Goal: Find specific fact: Find specific fact

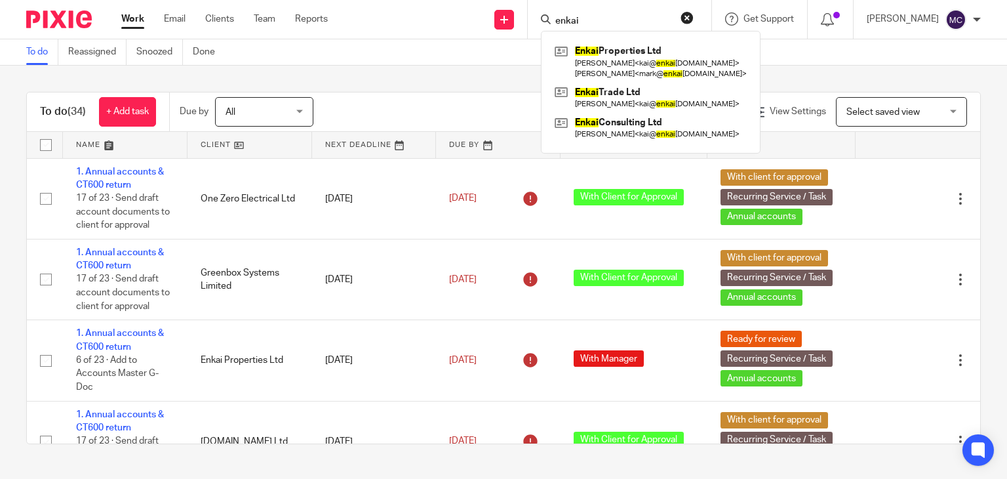
type input "enkai"
click at [424, 71] on div "To do (34) + Add task Due by All All Today Tomorrow This week Next week This mo…" at bounding box center [503, 268] width 1007 height 405
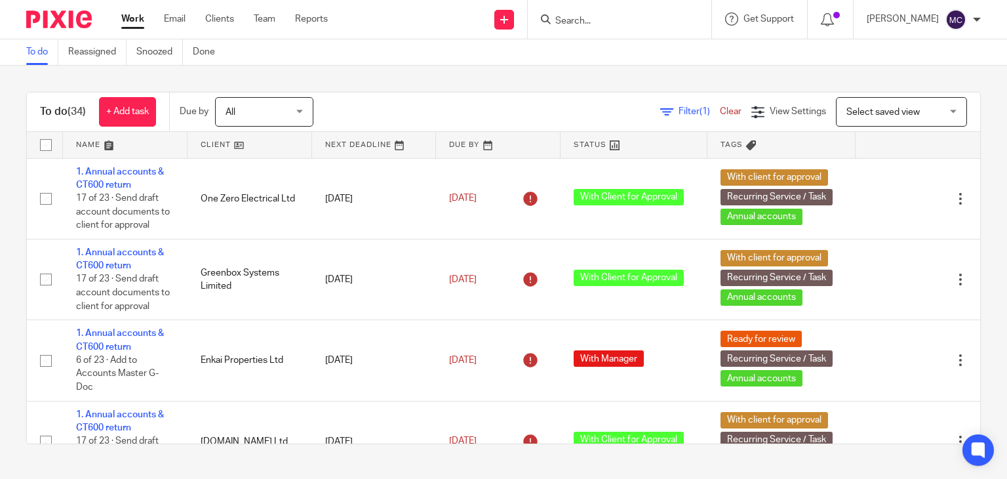
click at [593, 26] on input "Search" at bounding box center [613, 22] width 118 height 12
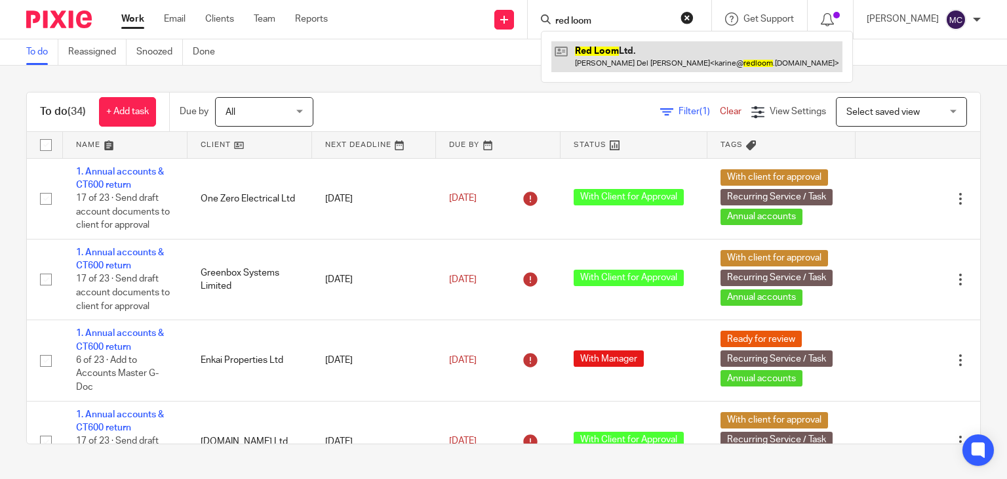
type input "red loom"
click at [616, 53] on link at bounding box center [696, 56] width 291 height 30
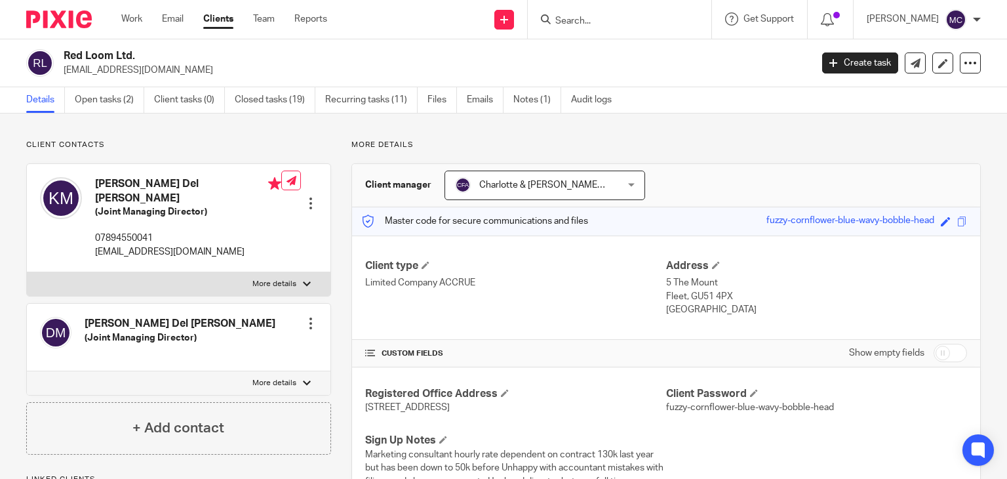
click at [115, 98] on link "Open tasks (2)" at bounding box center [110, 100] width 70 height 26
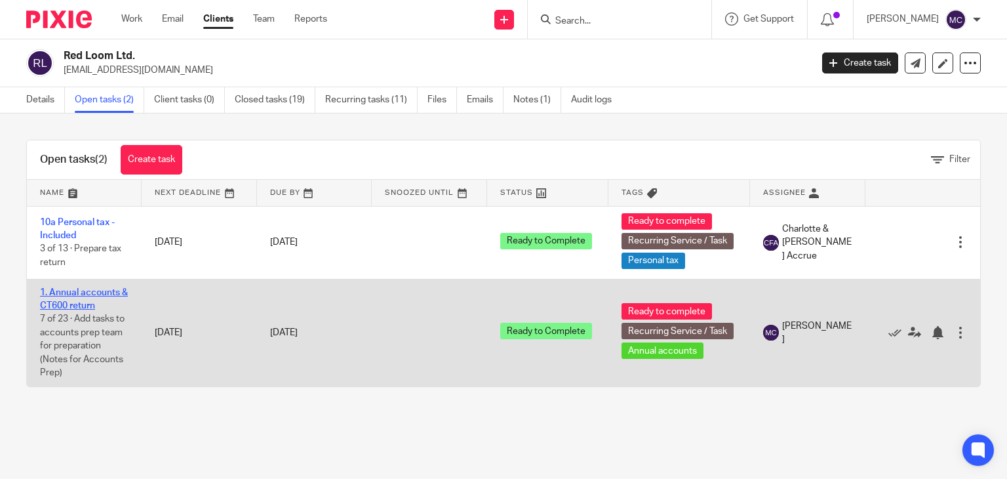
click at [81, 289] on link "1. Annual accounts & CT600 return" at bounding box center [84, 299] width 88 height 22
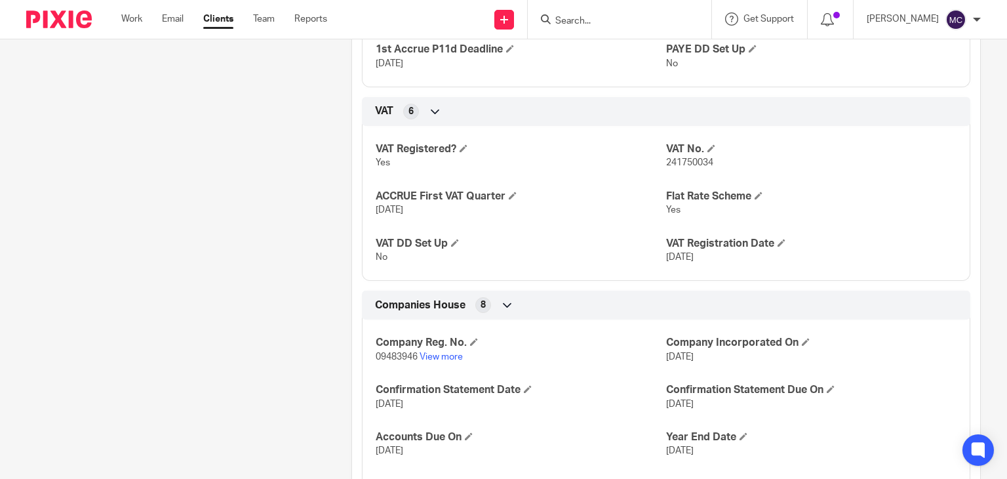
scroll to position [1115, 0]
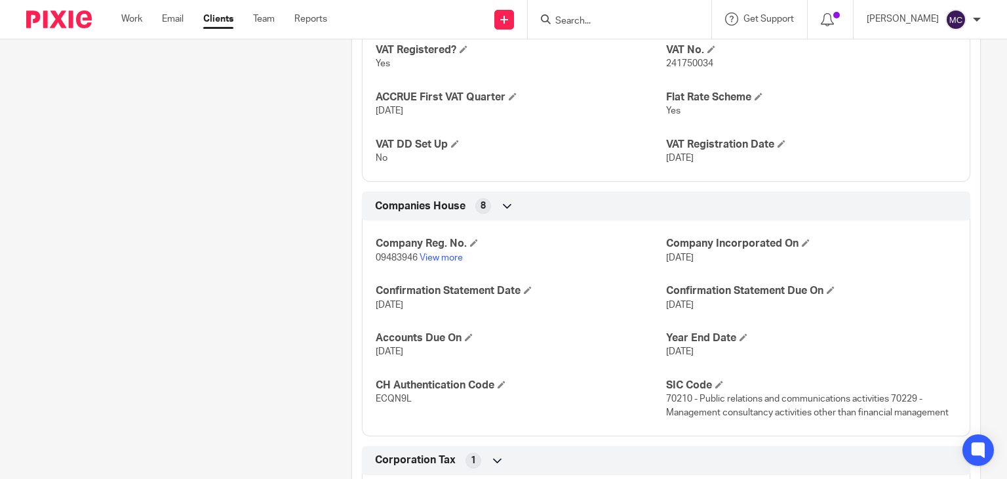
click at [380, 258] on span "09483946" at bounding box center [397, 257] width 42 height 9
copy p "09483946"
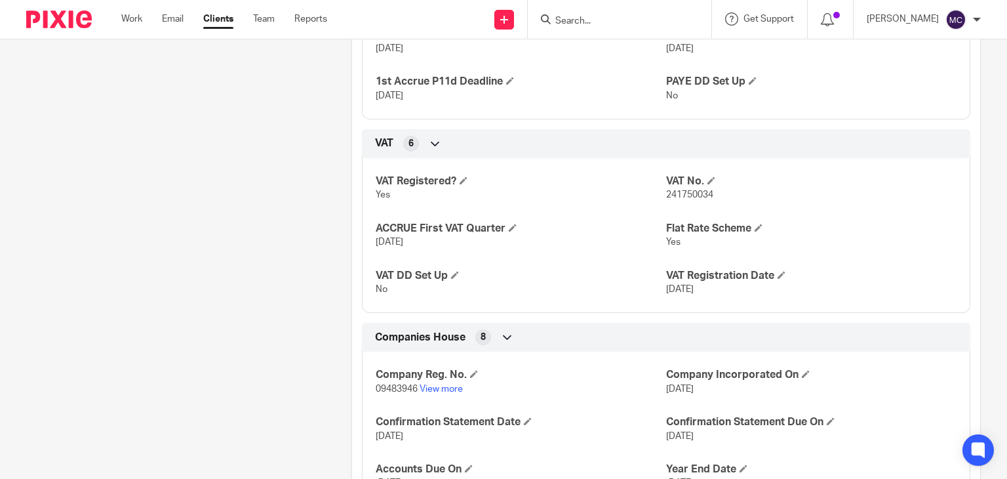
click at [689, 192] on span "241750034" at bounding box center [689, 194] width 47 height 9
copy span "241750034"
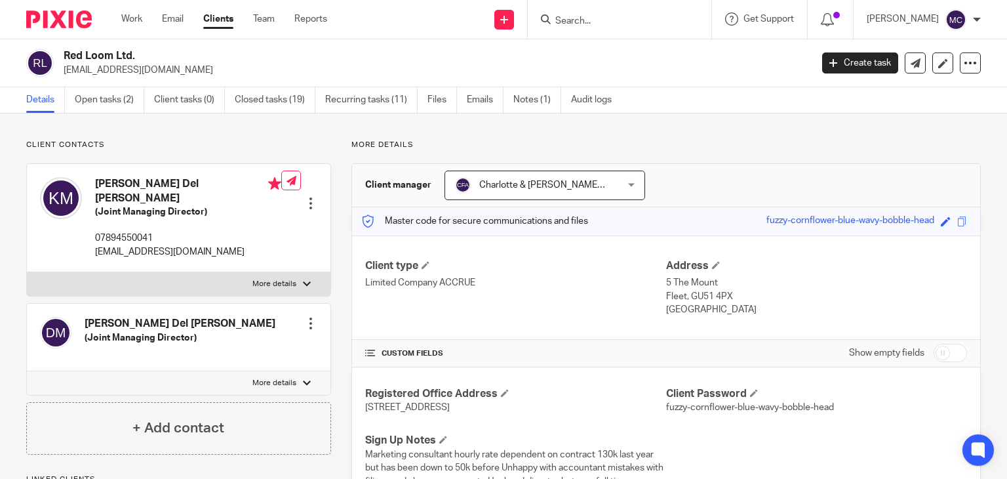
scroll to position [262, 0]
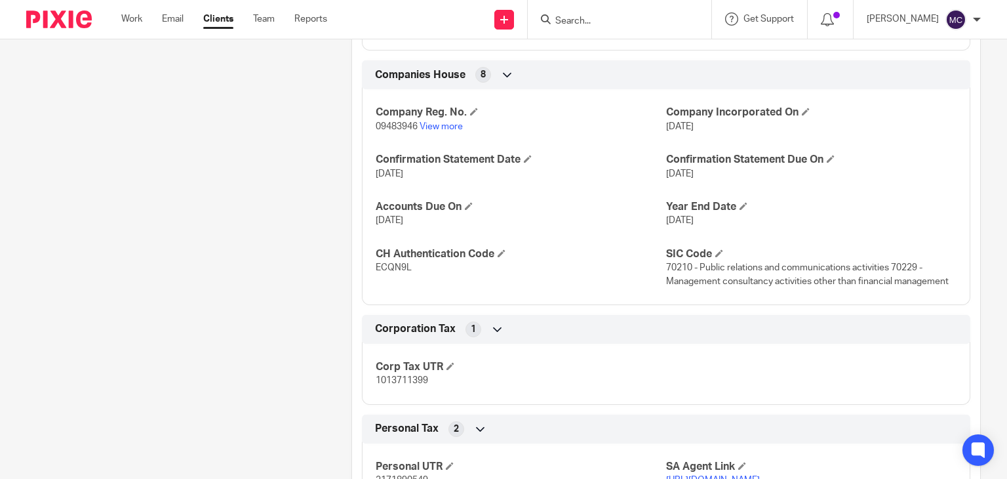
click at [397, 132] on p "09483946 View more" at bounding box center [521, 126] width 290 height 13
copy p "09483946"
